Goal: Transaction & Acquisition: Purchase product/service

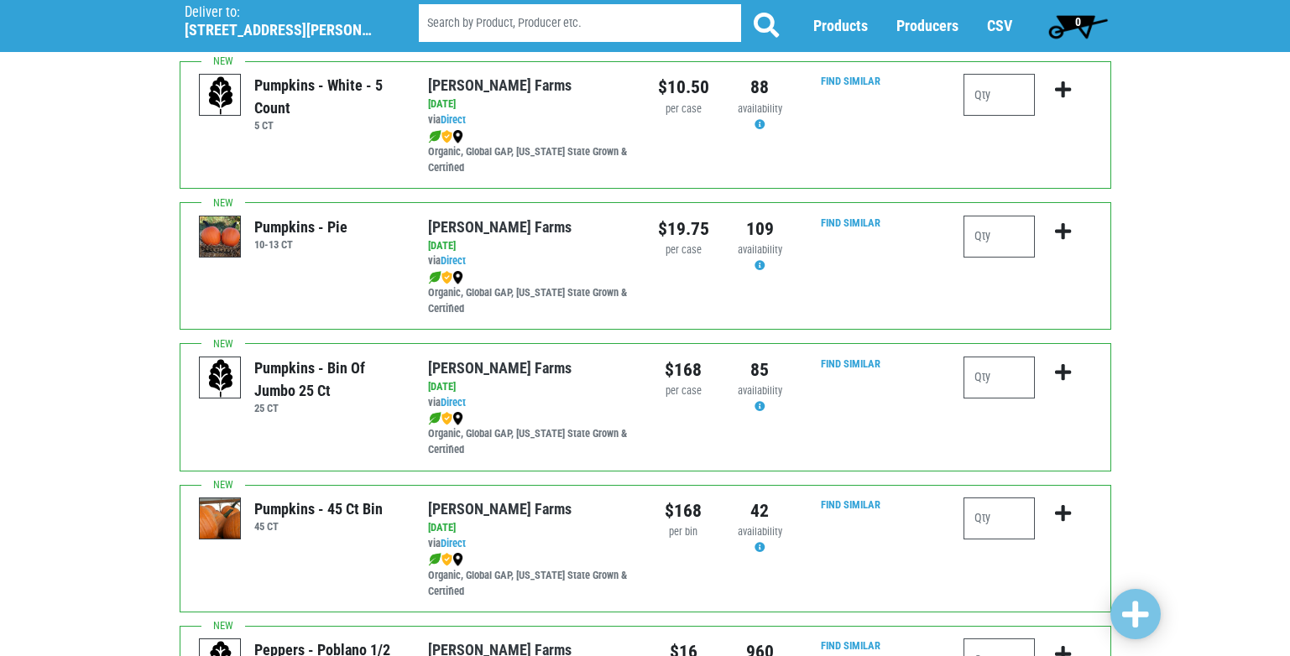
scroll to position [2182, 0]
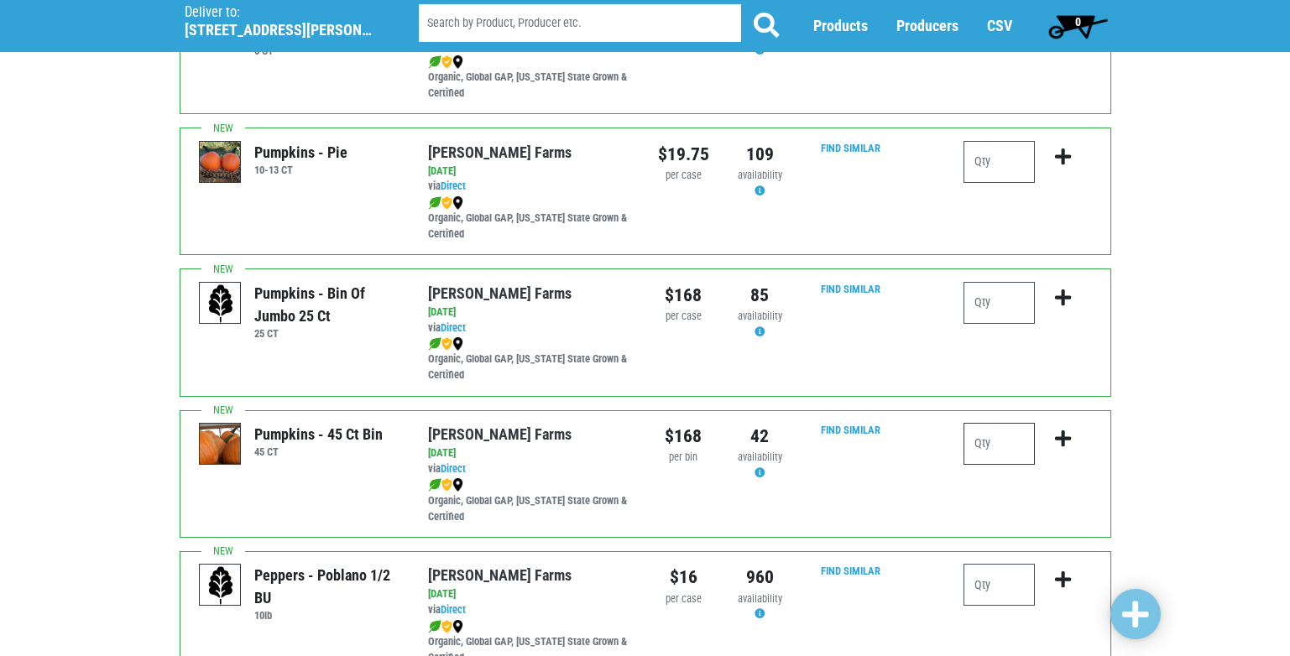
click at [1012, 451] on input "number" at bounding box center [998, 444] width 71 height 42
type input "1"
click at [1066, 434] on icon "submit" at bounding box center [1063, 439] width 16 height 18
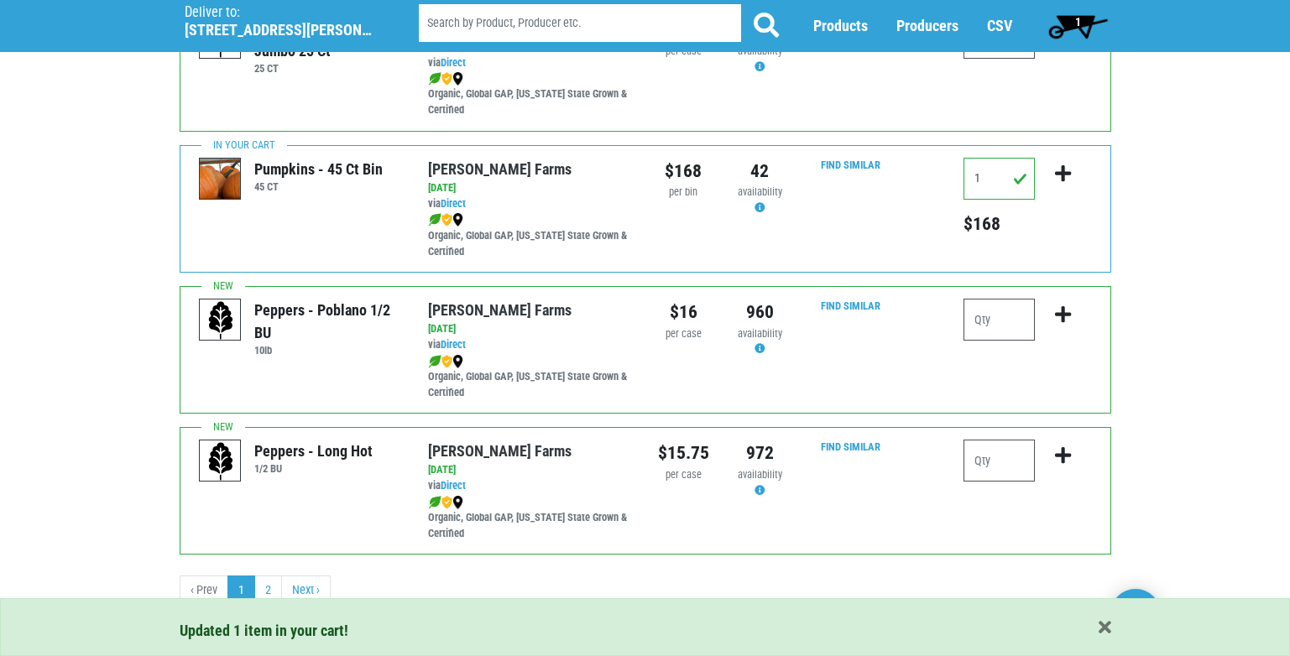
scroll to position [2452, 0]
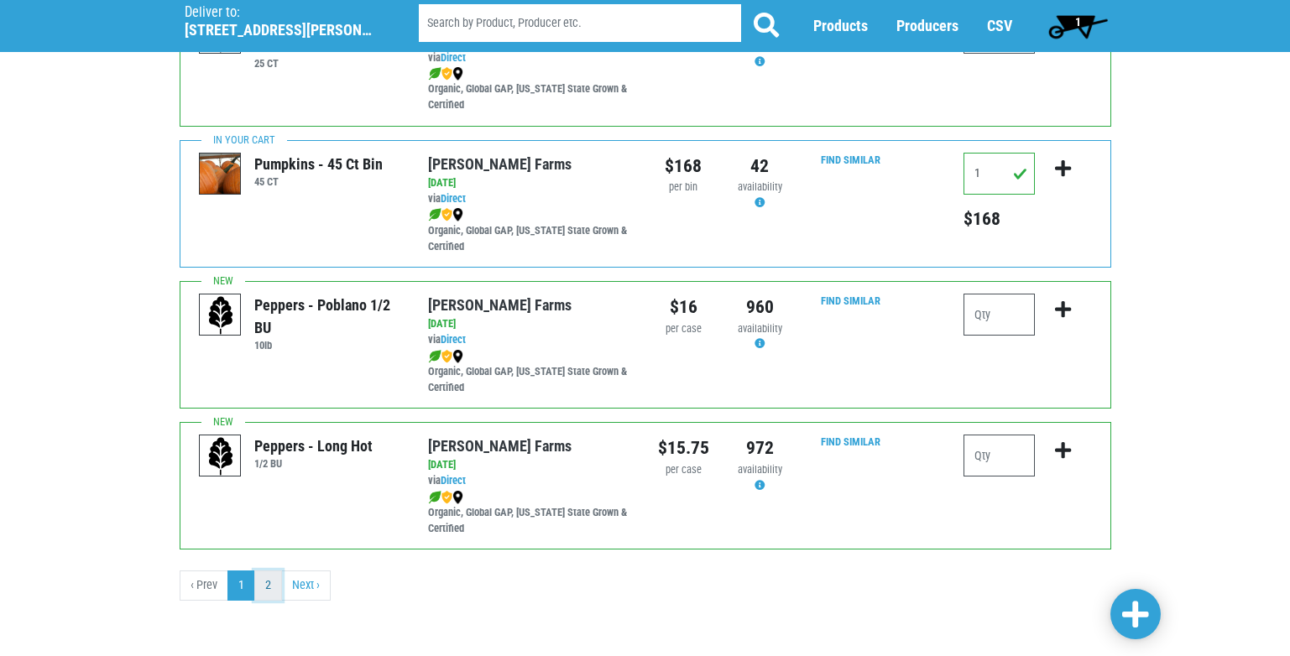
click at [276, 585] on link "2" at bounding box center [268, 586] width 28 height 30
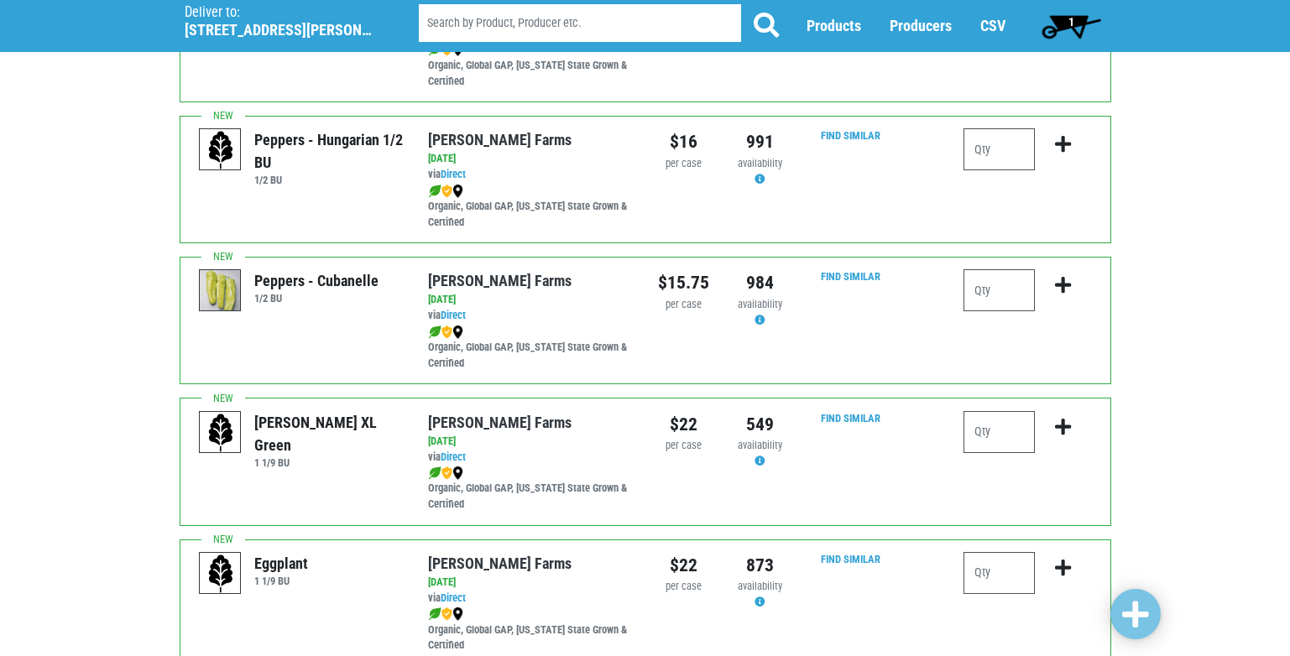
scroll to position [252, 0]
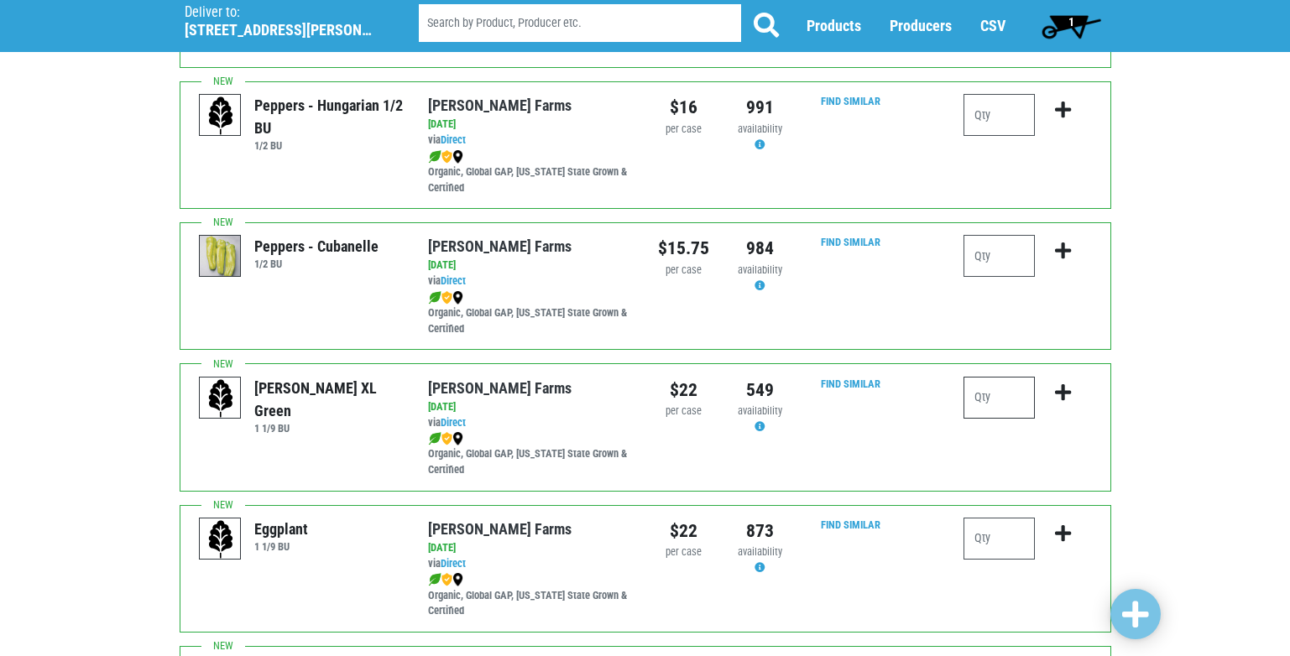
click at [1004, 404] on input "number" at bounding box center [998, 398] width 71 height 42
type input "2"
click at [1057, 393] on icon "submit" at bounding box center [1063, 392] width 16 height 18
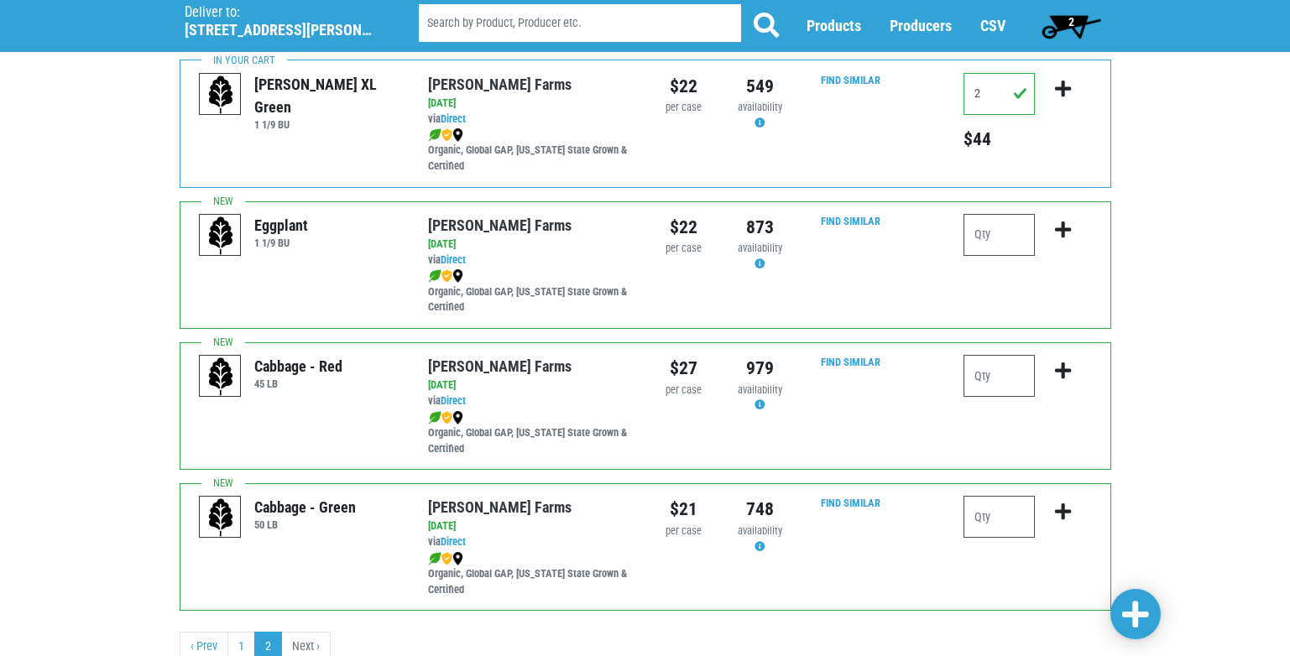
scroll to position [617, 0]
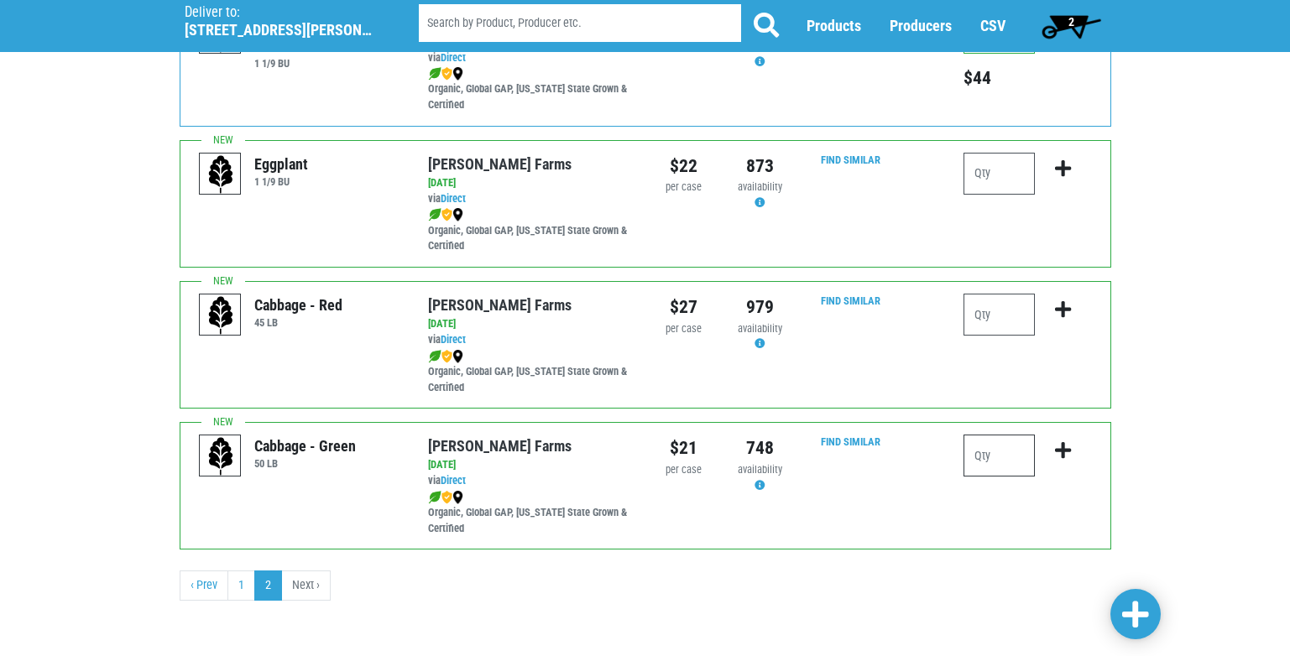
click at [1026, 464] on input "number" at bounding box center [998, 456] width 71 height 42
type input "1"
click at [1054, 445] on button "submit" at bounding box center [1062, 461] width 39 height 53
click at [238, 586] on link "1" at bounding box center [241, 586] width 28 height 30
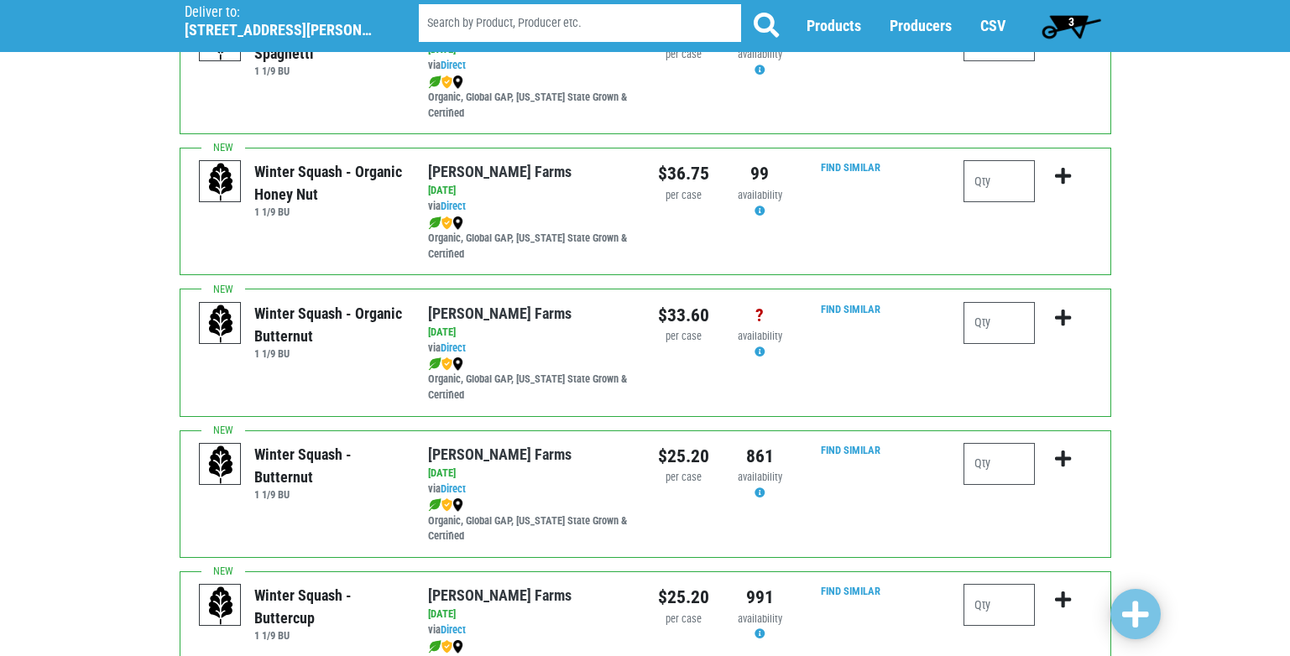
scroll to position [336, 0]
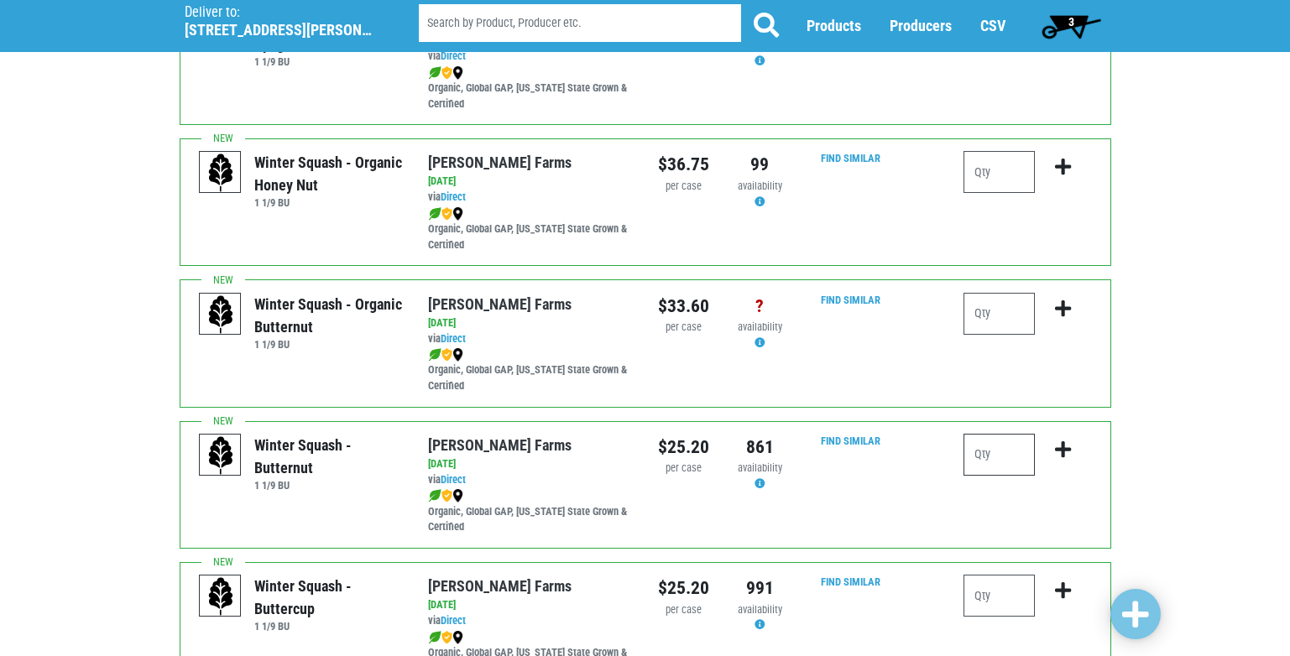
click at [983, 455] on input "number" at bounding box center [998, 455] width 71 height 42
type input "1"
click at [1062, 441] on icon "submit" at bounding box center [1063, 450] width 16 height 18
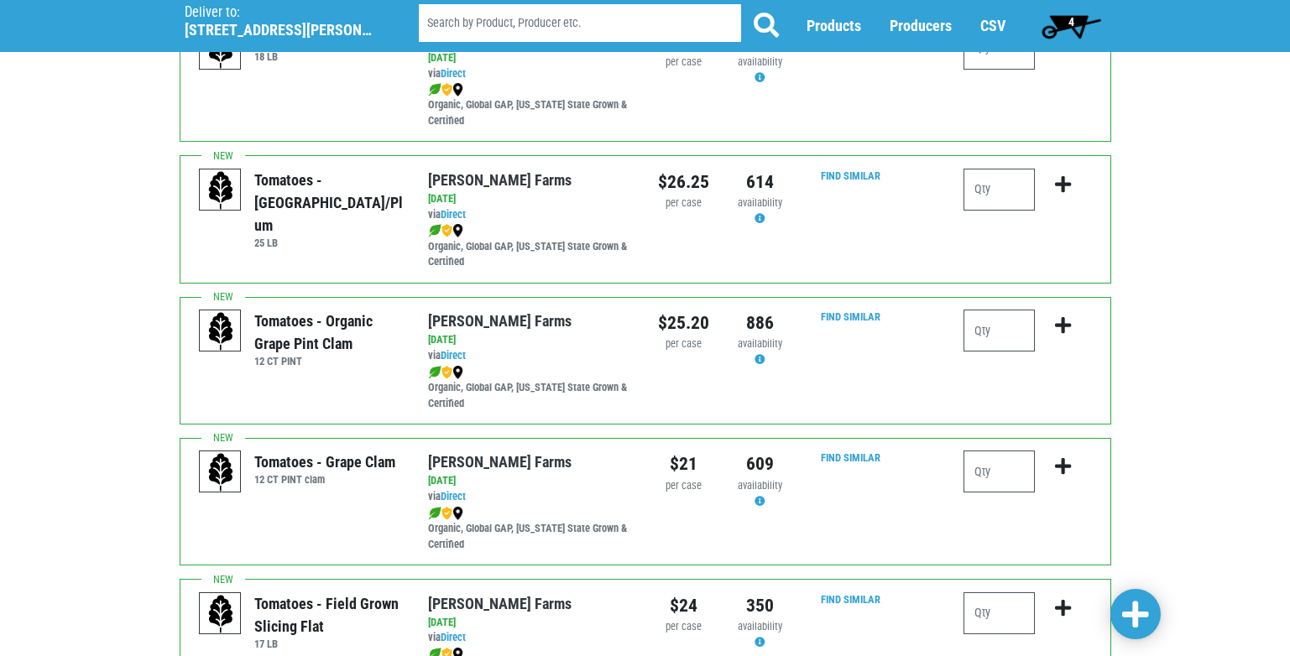
scroll to position [1007, 0]
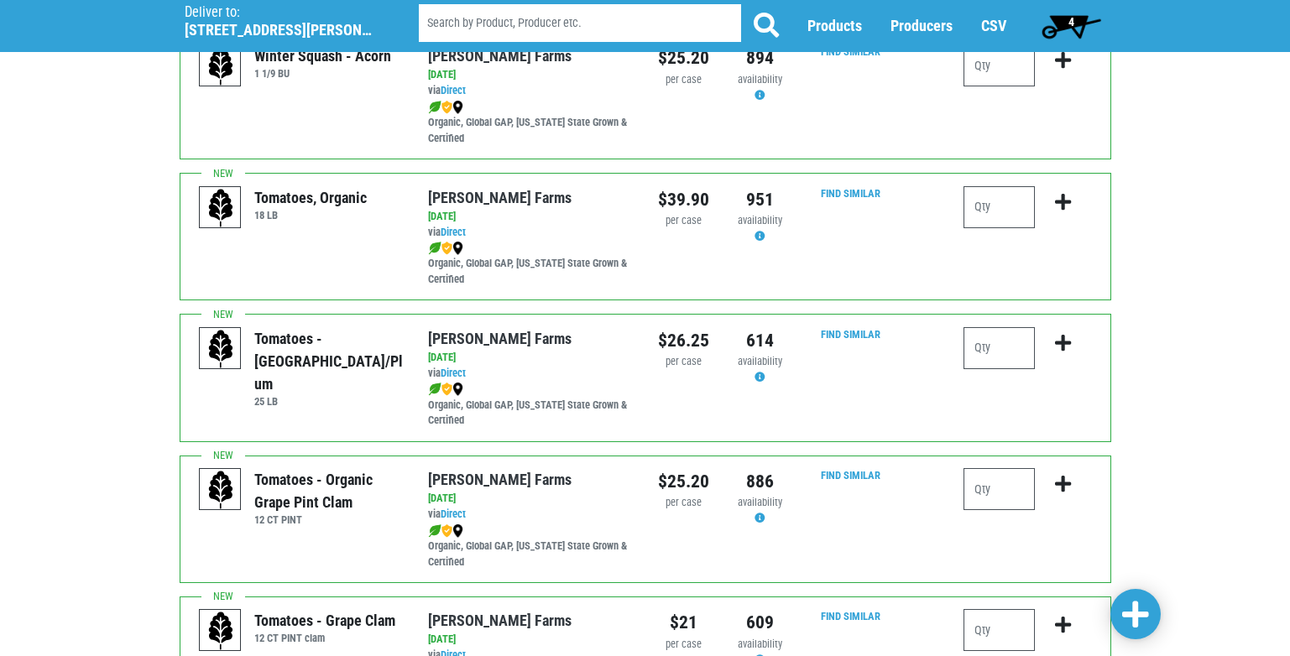
click at [1062, 17] on span "4" at bounding box center [1071, 26] width 75 height 34
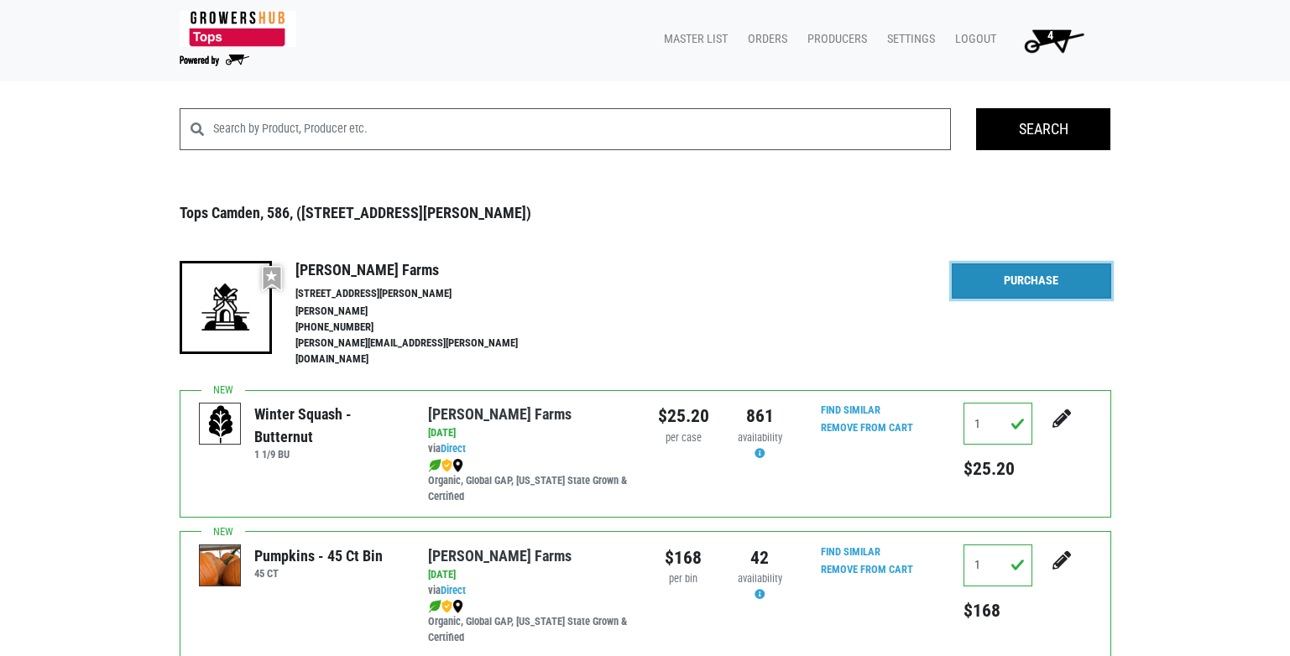
click at [1010, 274] on link "Purchase" at bounding box center [1031, 280] width 159 height 35
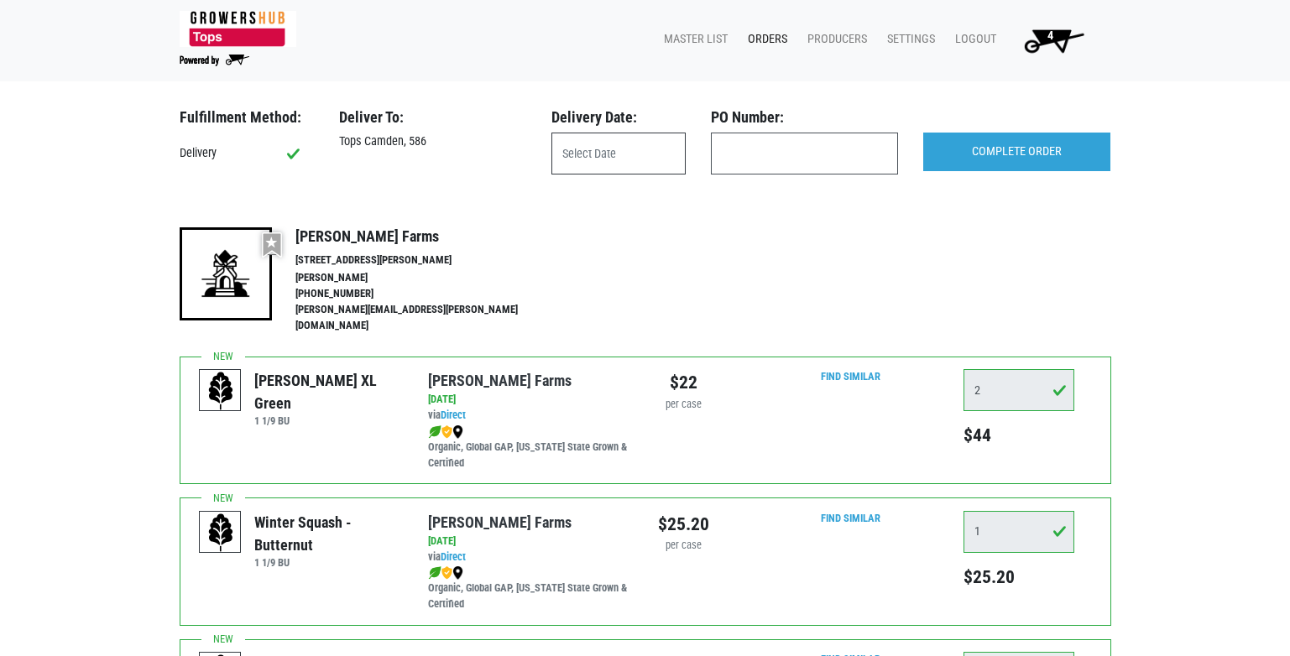
click at [589, 149] on input "text" at bounding box center [618, 154] width 134 height 42
click at [760, 39] on link "Orders" at bounding box center [764, 39] width 60 height 32
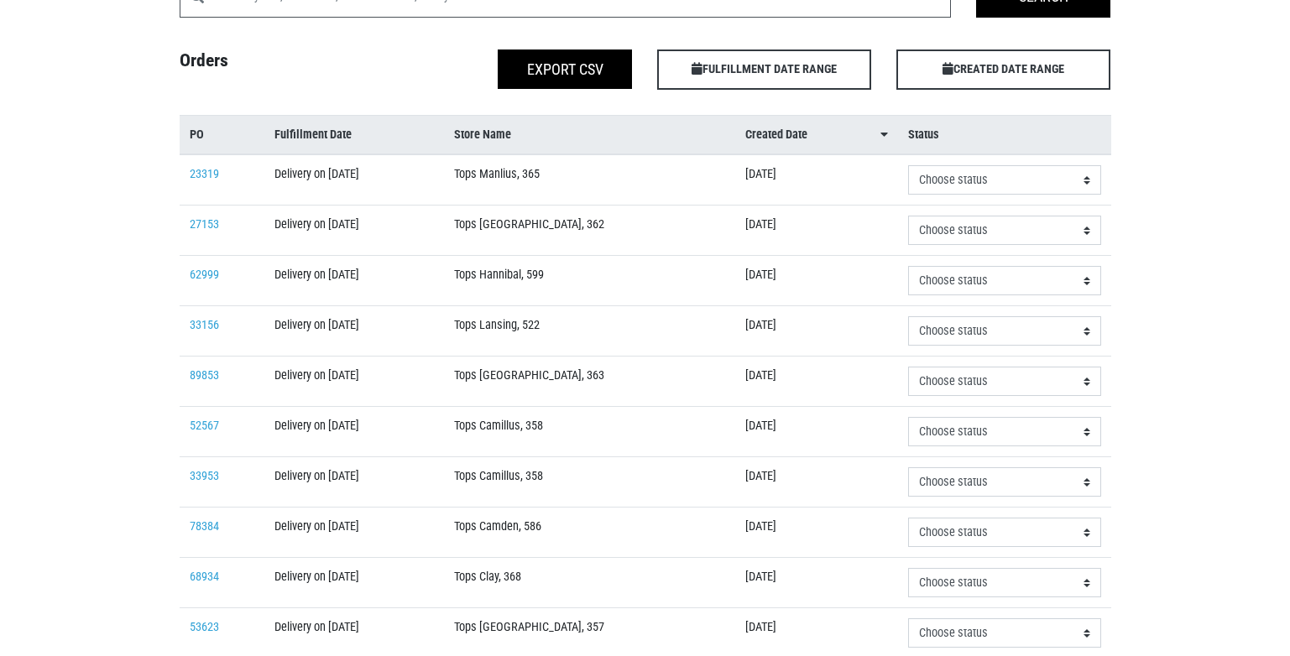
scroll to position [168, 0]
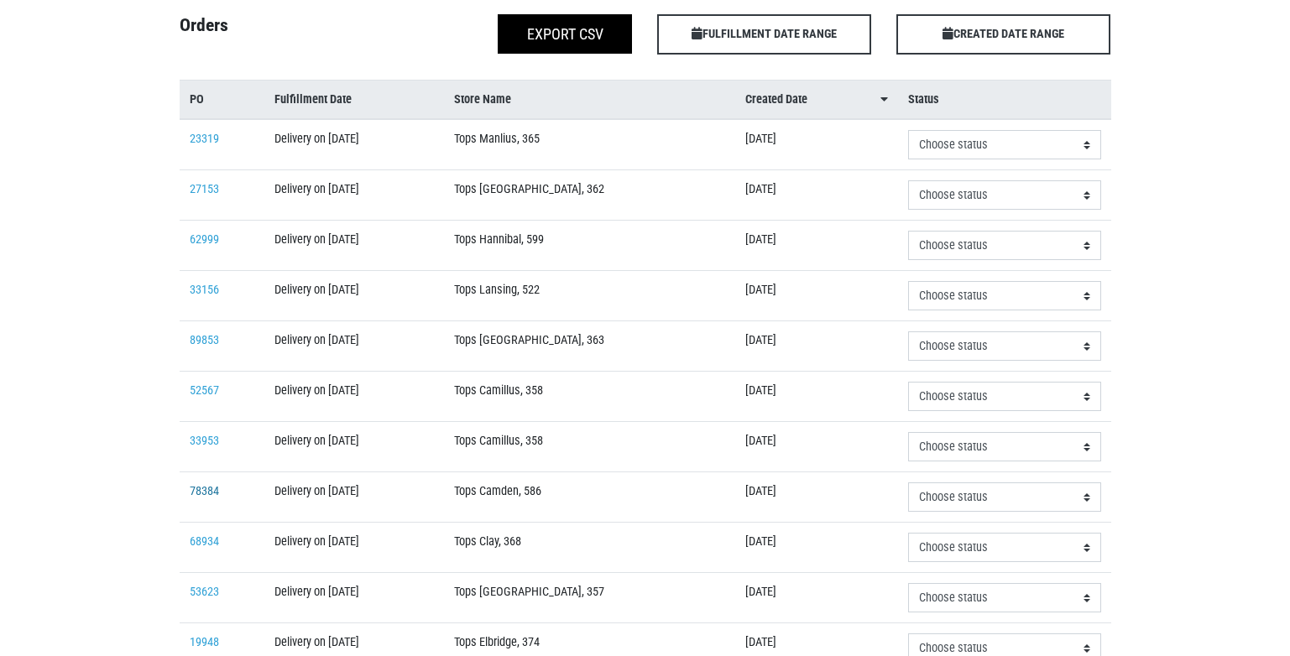
click at [199, 493] on link "78384" at bounding box center [204, 491] width 29 height 14
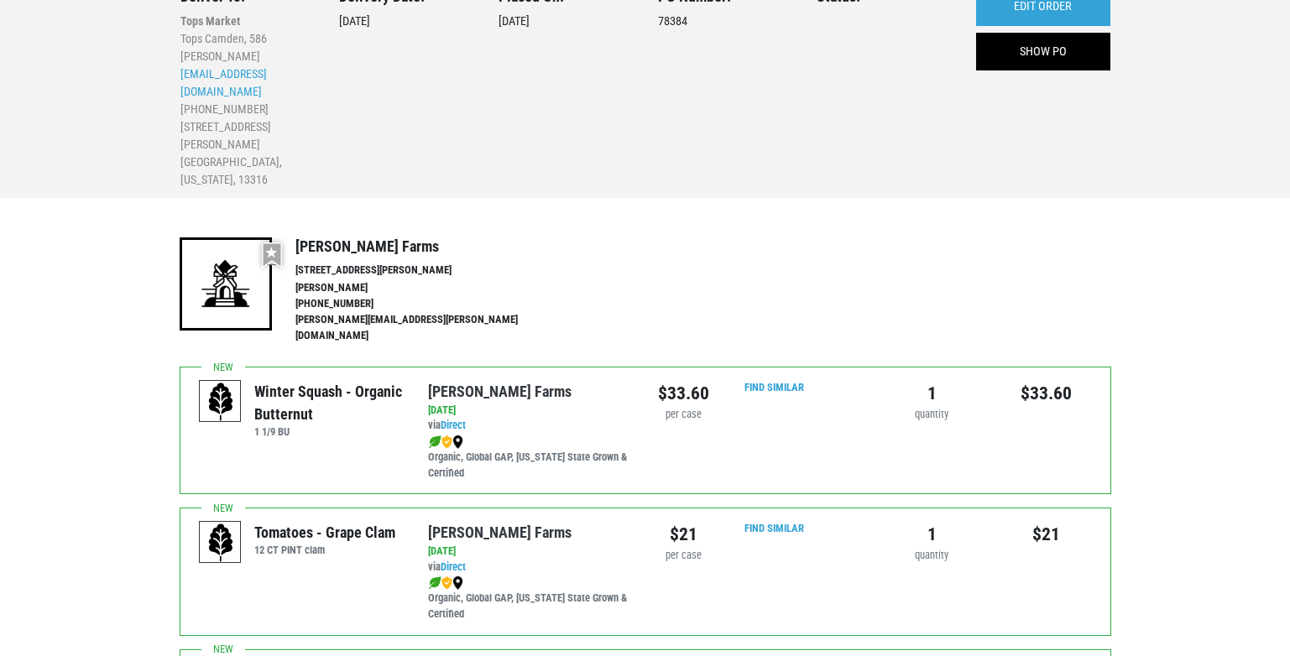
scroll to position [252, 0]
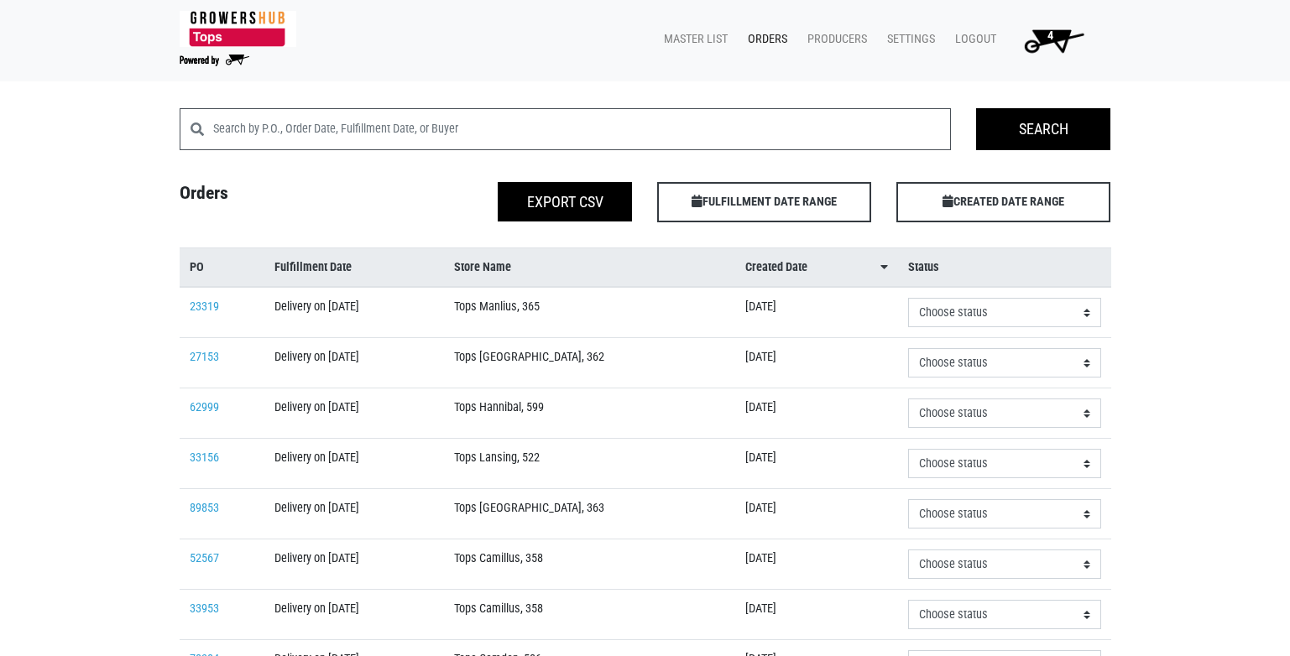
click at [1054, 29] on span "4" at bounding box center [1050, 42] width 95 height 30
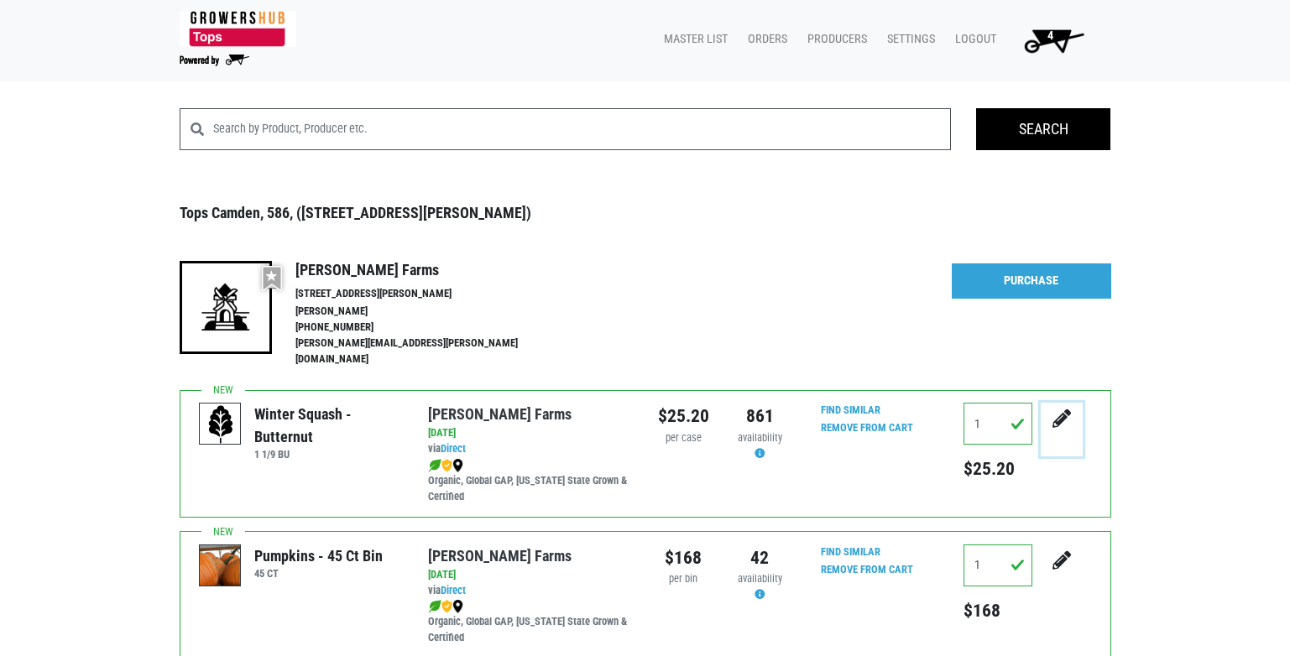
click at [1062, 410] on icon "submit" at bounding box center [1061, 419] width 18 height 18
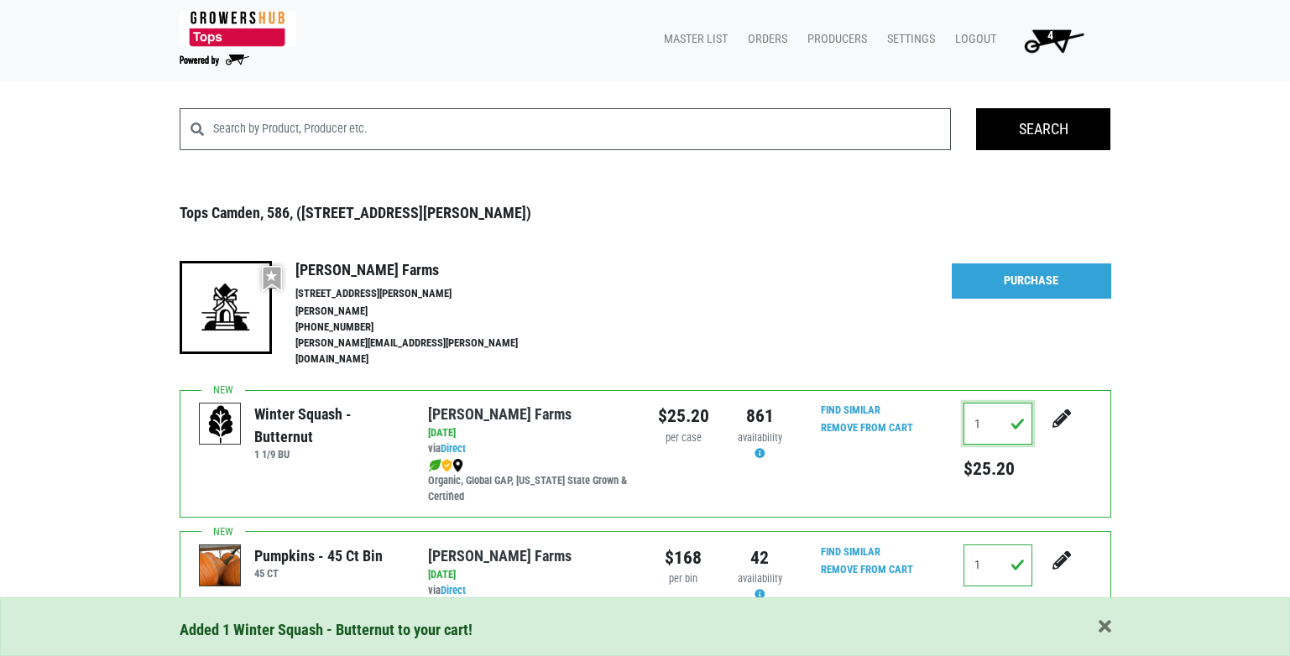
click at [983, 410] on input "1" at bounding box center [997, 424] width 69 height 42
type input "0"
click at [1056, 410] on icon "submit" at bounding box center [1061, 419] width 18 height 18
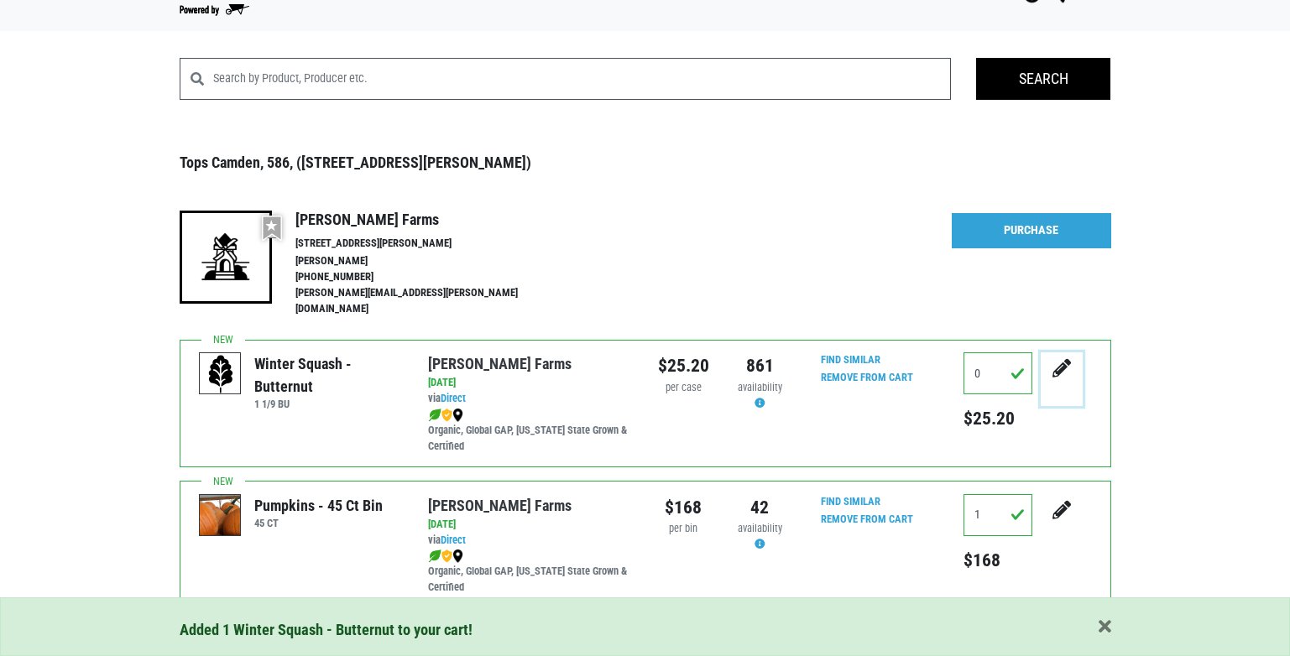
scroll to position [170, 0]
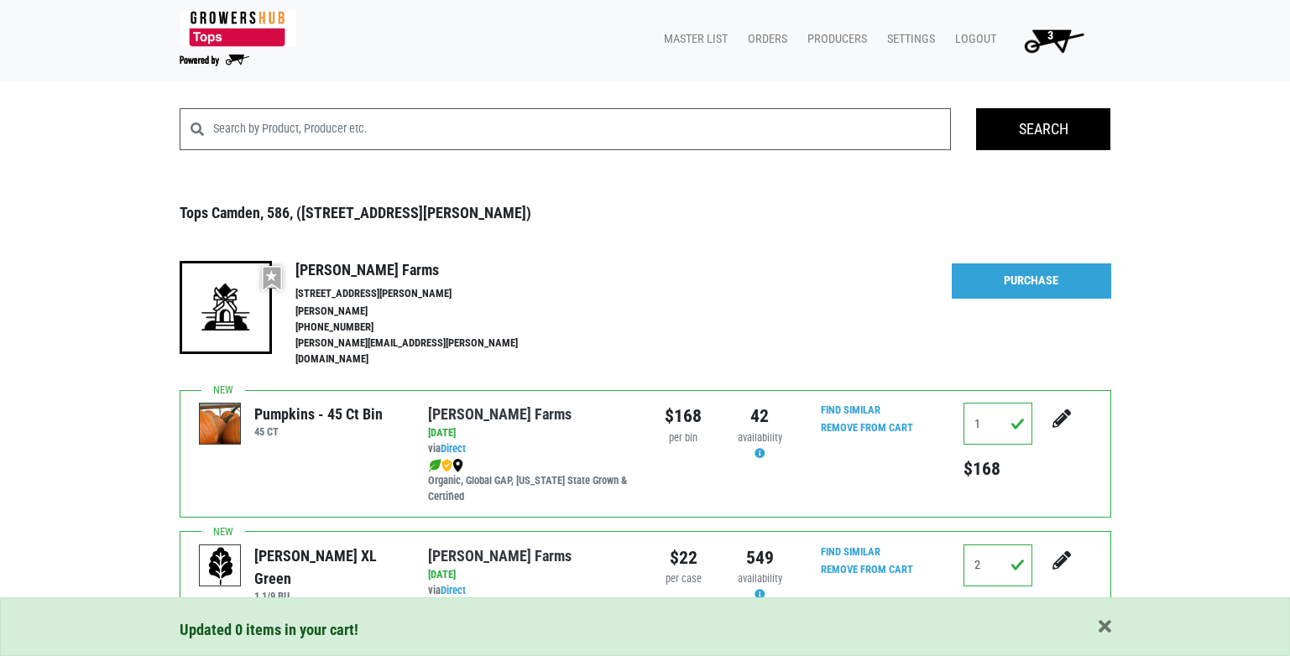
click at [1004, 295] on div "More Details Hide Details Purchase" at bounding box center [1031, 315] width 159 height 108
click at [985, 403] on input "1" at bounding box center [997, 424] width 69 height 42
type input "0"
click at [1067, 410] on icon "submit" at bounding box center [1061, 419] width 18 height 18
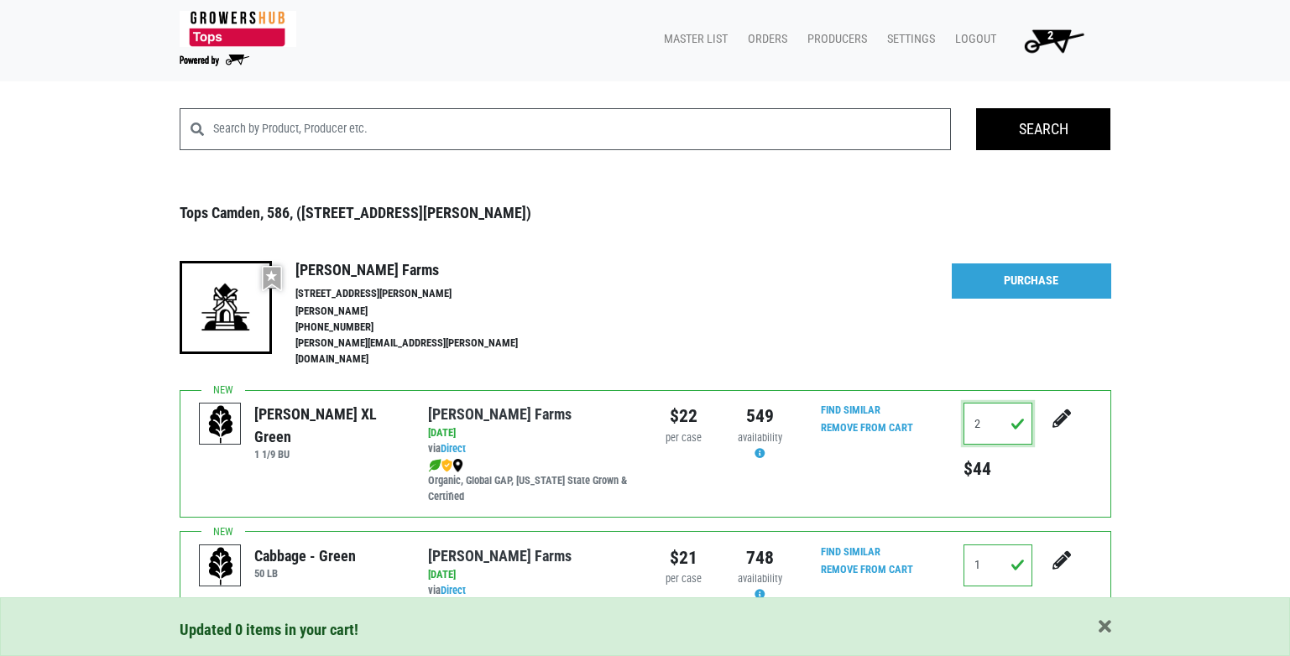
click at [987, 408] on input "2" at bounding box center [997, 424] width 69 height 42
type input "0"
click at [1063, 410] on icon "submit" at bounding box center [1061, 419] width 18 height 18
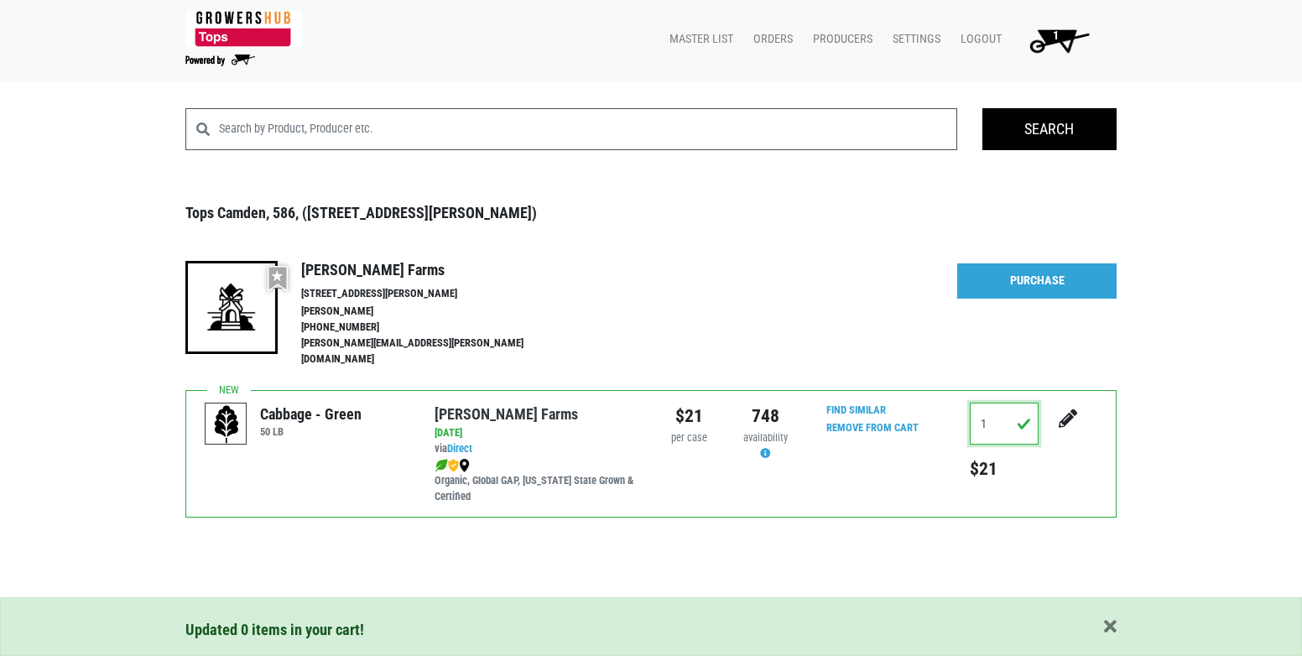
click at [981, 403] on input "1" at bounding box center [1004, 424] width 69 height 42
click at [991, 415] on input "1" at bounding box center [1004, 424] width 69 height 42
type input "0"
click at [1073, 403] on button "submit" at bounding box center [1068, 429] width 42 height 53
